Goal: Transaction & Acquisition: Purchase product/service

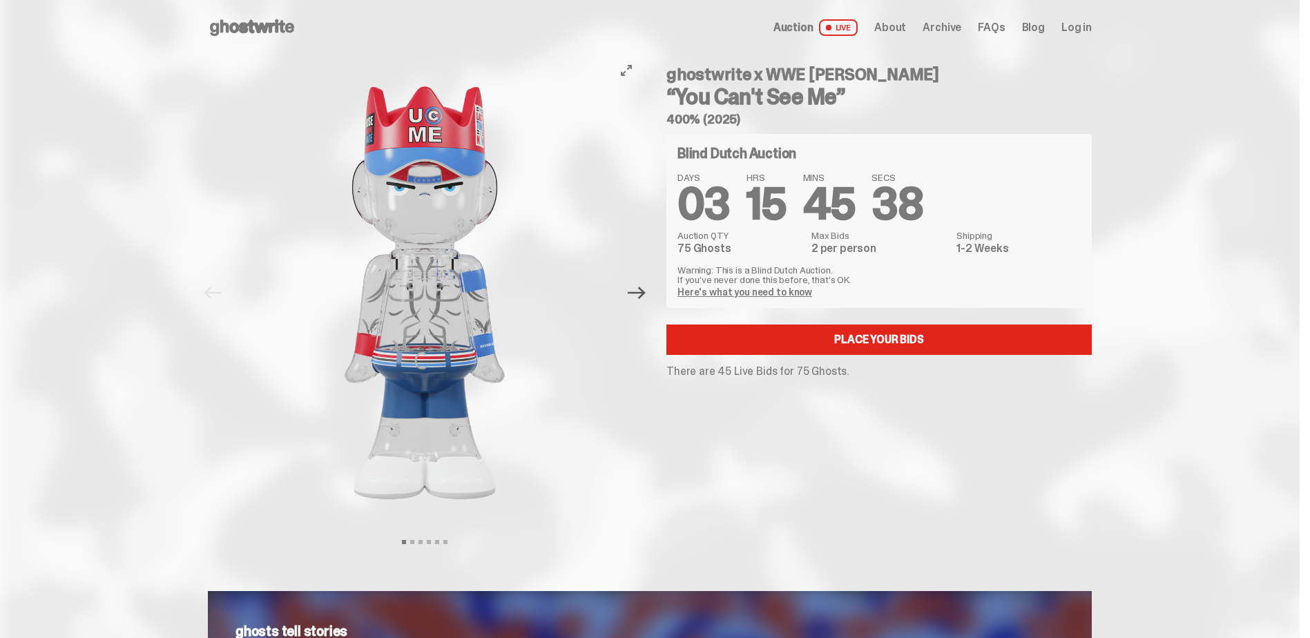
click at [643, 300] on icon "Next" at bounding box center [637, 293] width 18 height 18
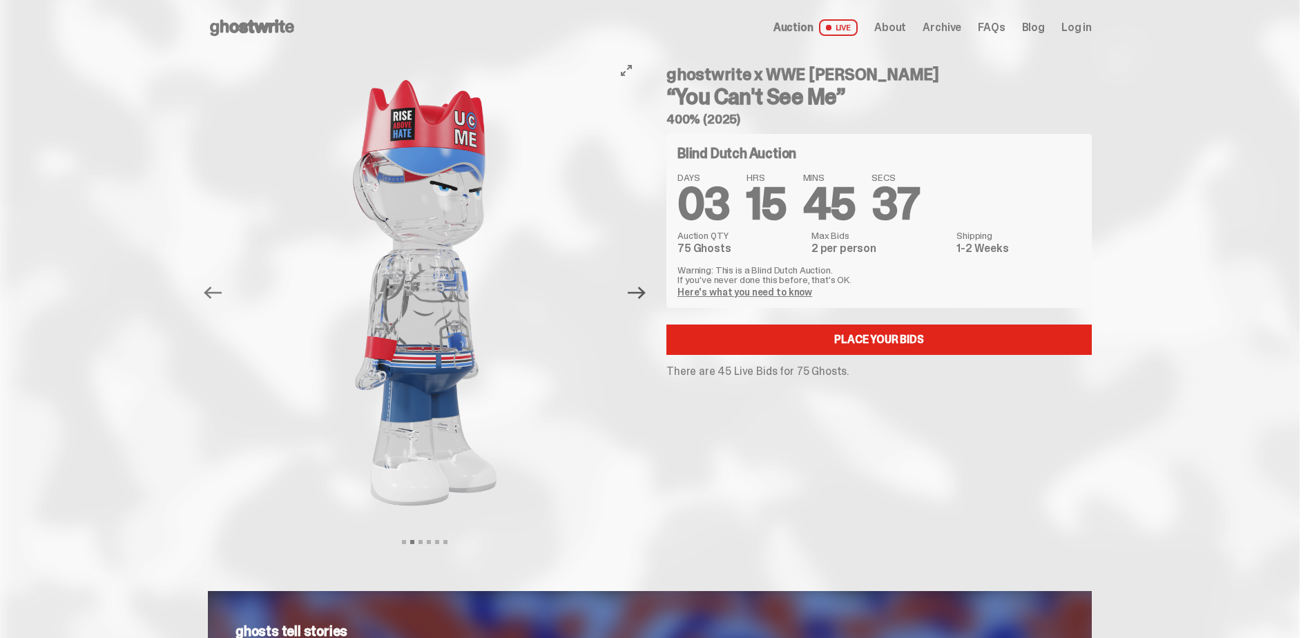
click at [643, 300] on icon "Next" at bounding box center [637, 293] width 18 height 18
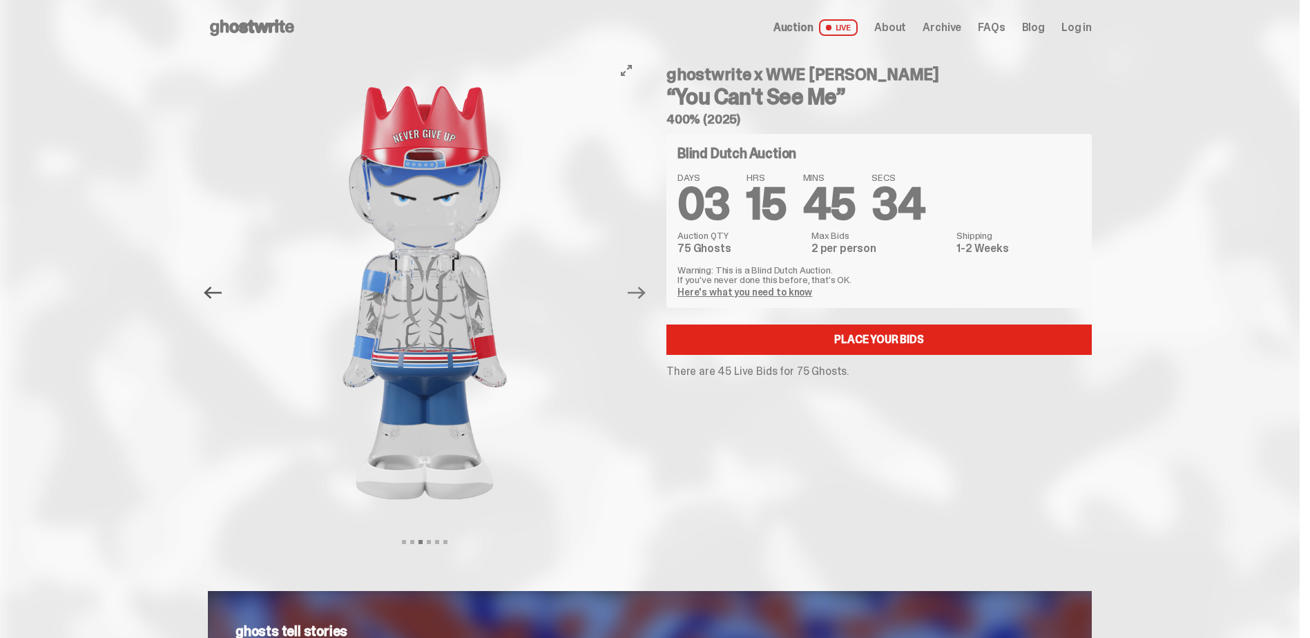
click at [215, 295] on icon "Previous" at bounding box center [213, 293] width 18 height 18
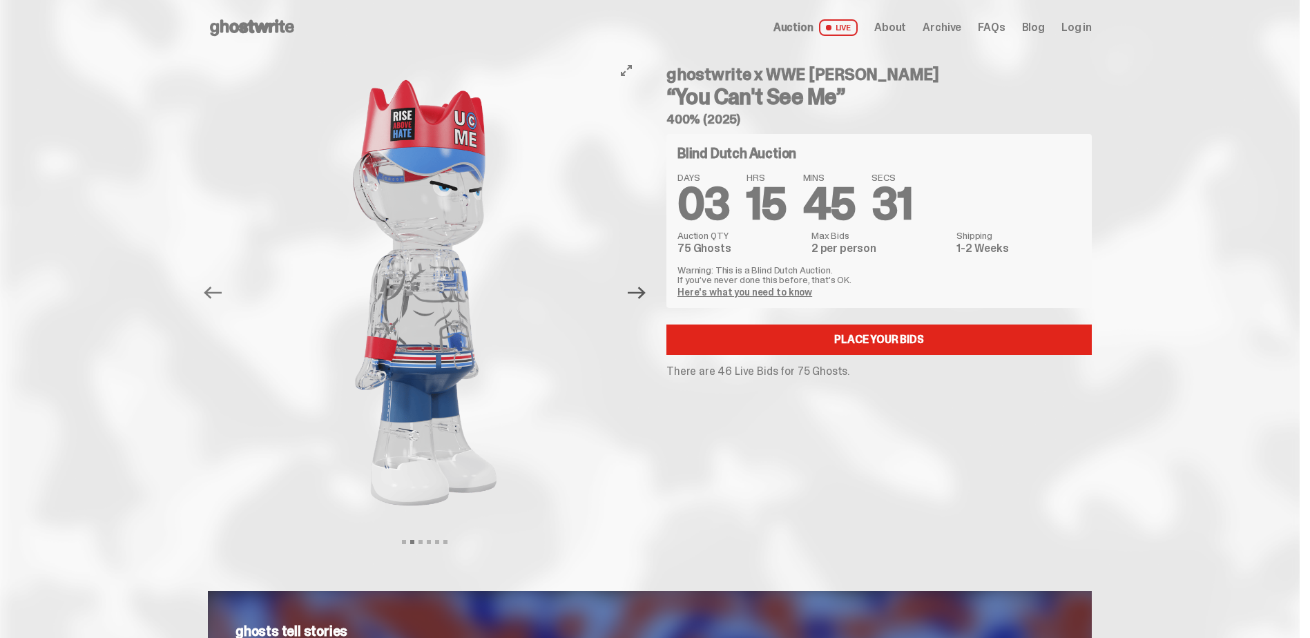
click at [634, 295] on icon "Next" at bounding box center [637, 293] width 18 height 18
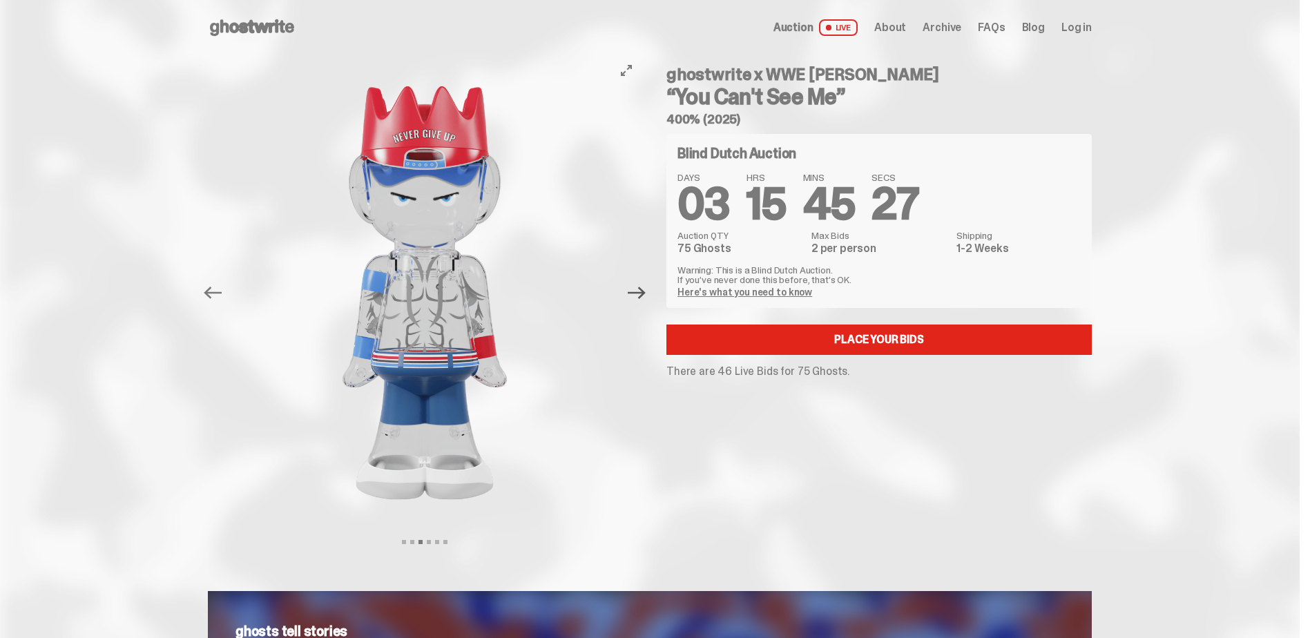
click at [634, 290] on icon "Next" at bounding box center [637, 293] width 18 height 18
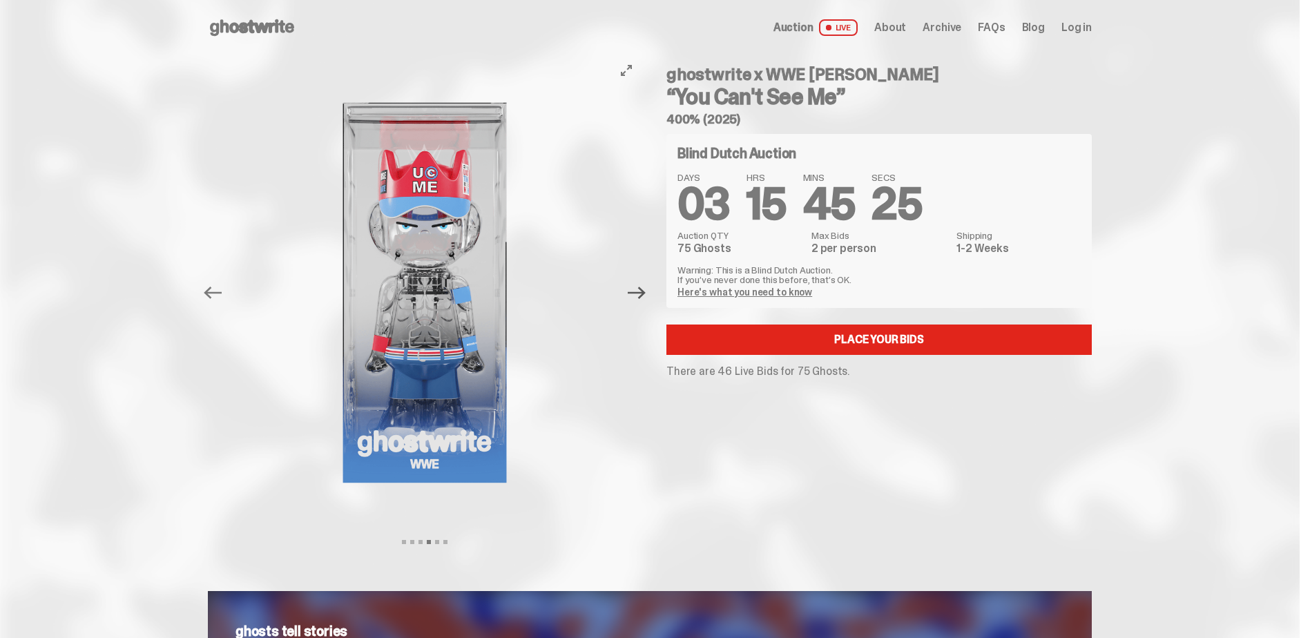
click at [634, 290] on icon "Next" at bounding box center [637, 293] width 18 height 18
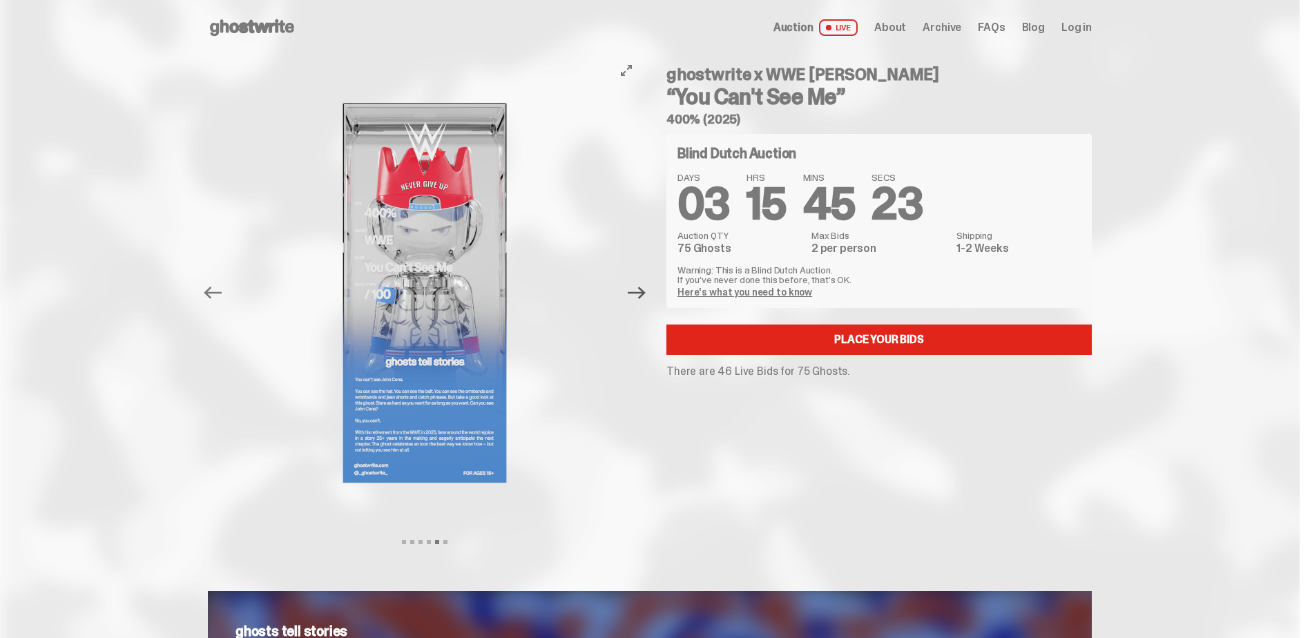
click at [634, 290] on icon "Next" at bounding box center [637, 293] width 18 height 18
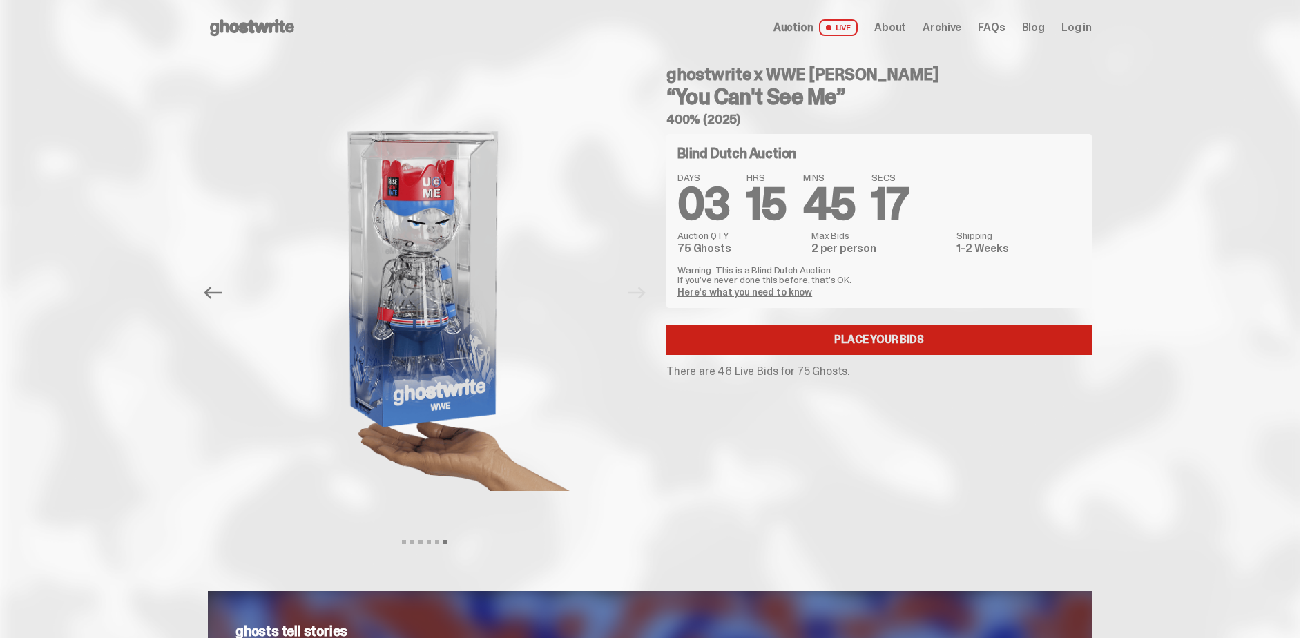
click at [873, 333] on link "Place your Bids" at bounding box center [878, 339] width 425 height 30
